Goal: Check status: Check status

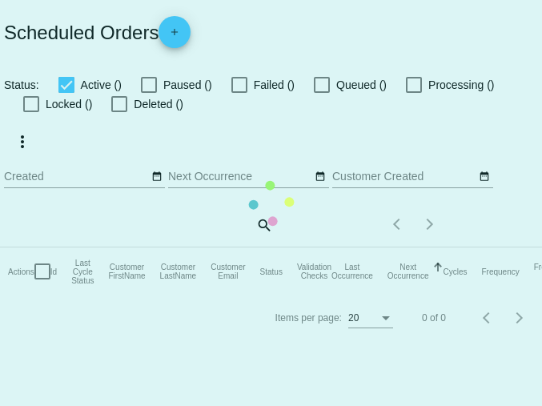
checkbox input "true"
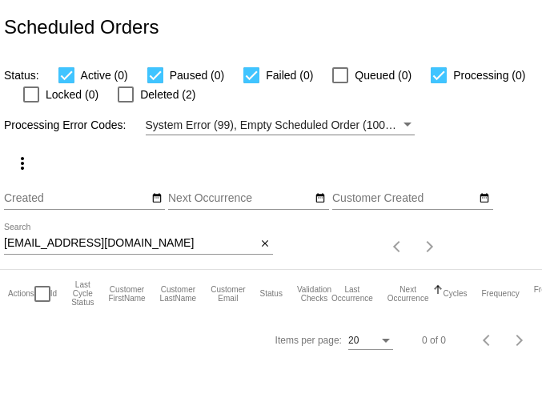
click at [104, 243] on input "[EMAIL_ADDRESS][DOMAIN_NAME]" at bounding box center [130, 243] width 252 height 13
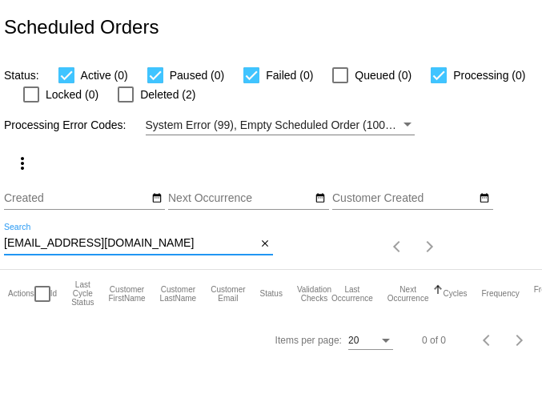
click at [104, 243] on input "jggoree356@gmail.com" at bounding box center [130, 243] width 252 height 13
paste input "pcondon11"
type input "pcondon11@gmail.com"
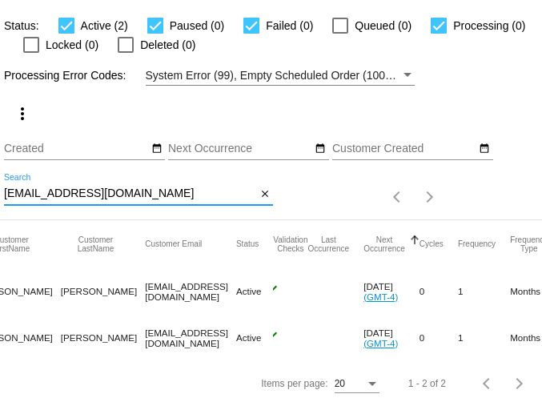
scroll to position [0, 176]
